Goal: Find specific page/section: Find specific page/section

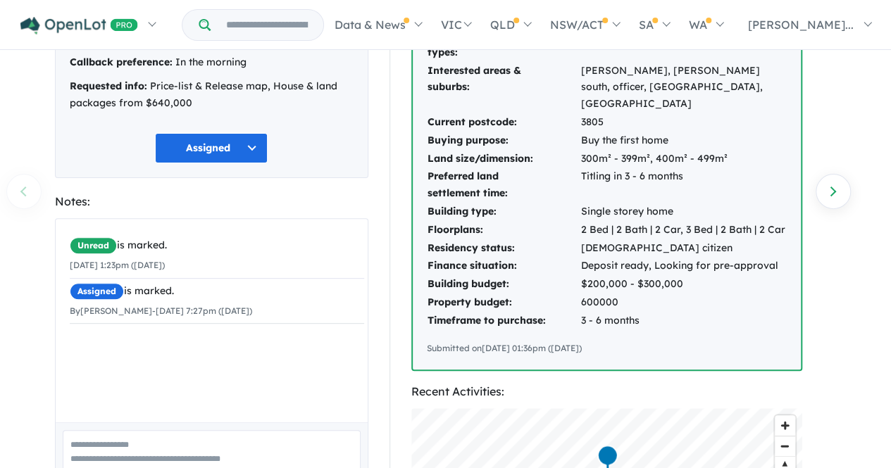
scroll to position [145, 0]
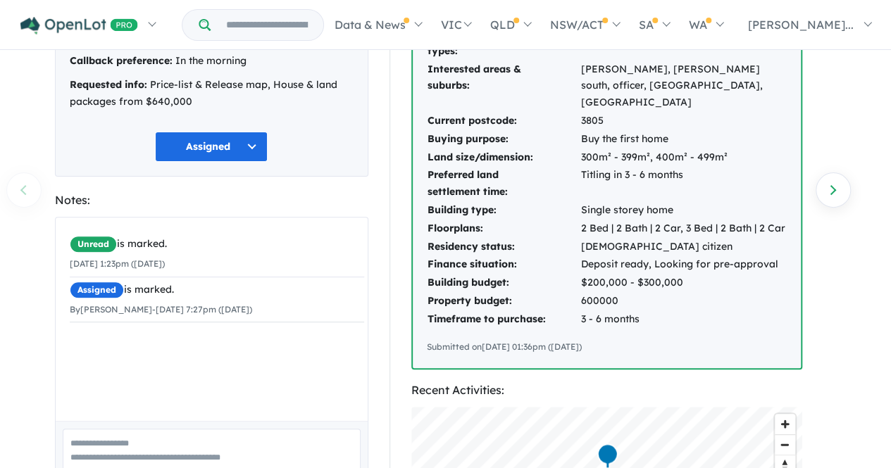
drag, startPoint x: 637, startPoint y: 337, endPoint x: 473, endPoint y: 95, distance: 293.1
click at [473, 95] on div "Interested product types: House & land packages, Vacant land Interested areas &…" at bounding box center [607, 189] width 388 height 357
click at [626, 311] on td "3 - 6 months" at bounding box center [683, 320] width 206 height 18
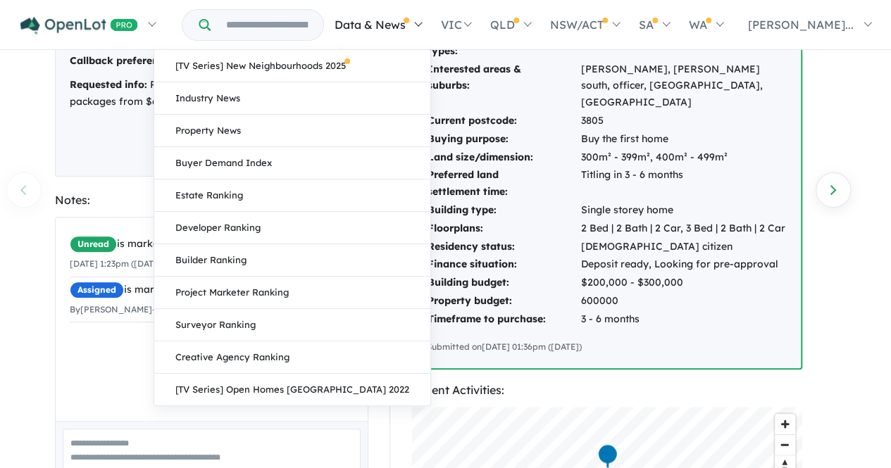
drag, startPoint x: 623, startPoint y: 331, endPoint x: 410, endPoint y: 30, distance: 368.4
click at [410, 30] on div "Homepage My Dashboard (3) Buyer Demand Index Suburb/Council Report Sales Traini…" at bounding box center [445, 64] width 891 height 418
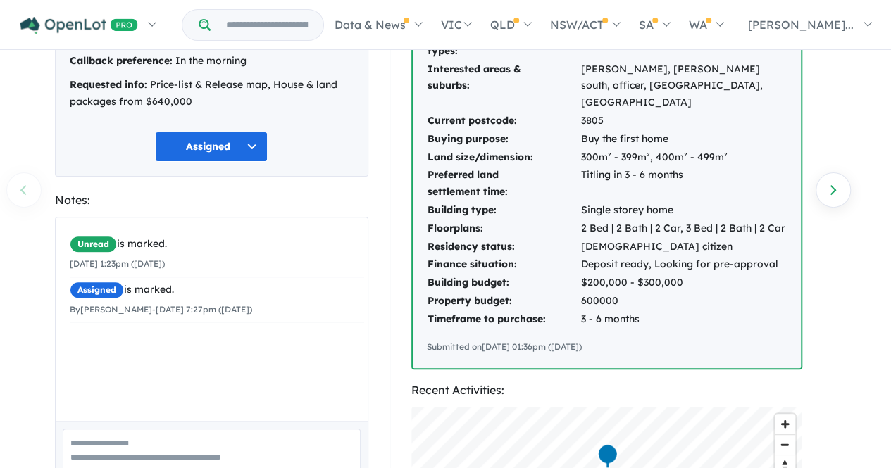
click at [655, 168] on td "Titling in 3 - 6 months" at bounding box center [683, 183] width 206 height 35
drag, startPoint x: 622, startPoint y: 326, endPoint x: 580, endPoint y: 97, distance: 232.8
click at [580, 97] on div "Interested product types: House & land packages, Vacant land Interested areas &…" at bounding box center [607, 189] width 388 height 357
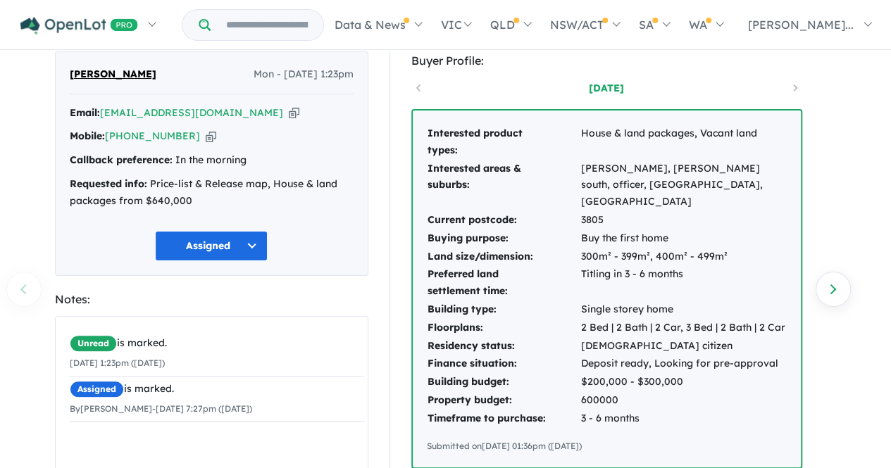
scroll to position [44, 0]
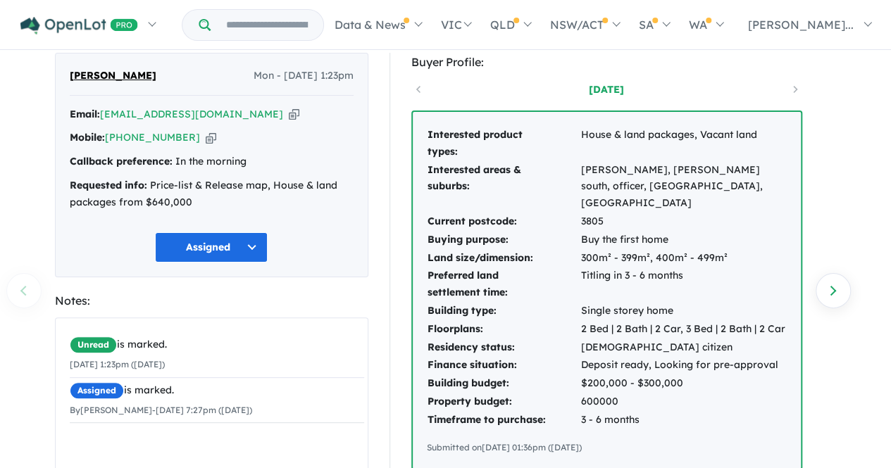
click at [504, 151] on td "Interested product types:" at bounding box center [504, 143] width 154 height 35
drag, startPoint x: 427, startPoint y: 135, endPoint x: 658, endPoint y: 417, distance: 364.4
click at [658, 417] on div "Interested product types: House & land packages, Vacant land Interested areas &…" at bounding box center [607, 290] width 388 height 357
copy div "Interested product types: House & land packages, Vacant land Interested areas &…"
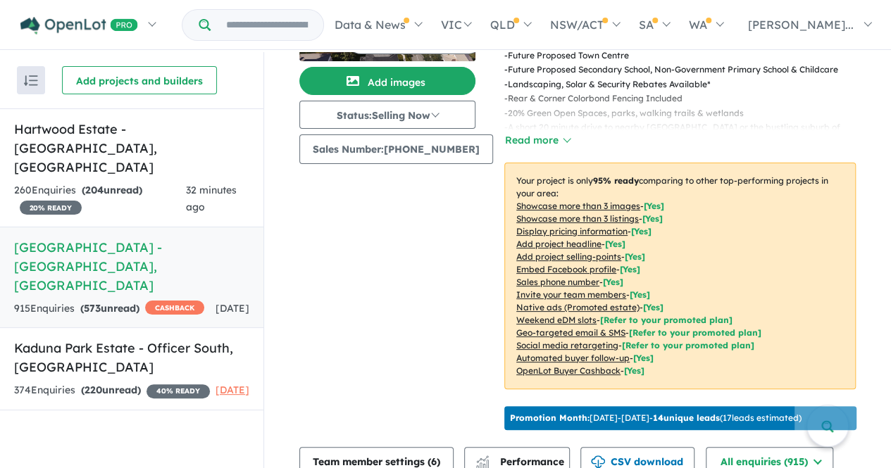
scroll to position [123, 0]
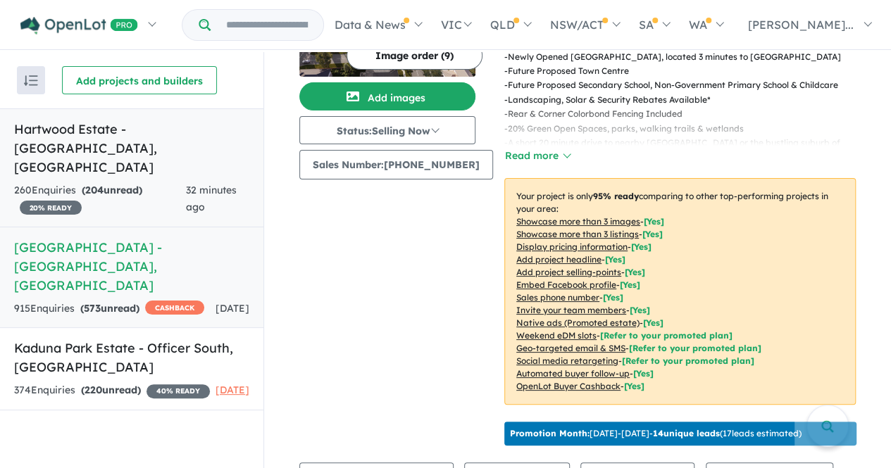
click at [89, 133] on h5 "Hartwood Estate - Berwick , VIC" at bounding box center [131, 148] width 235 height 57
